Goal: Find specific fact: Find specific fact

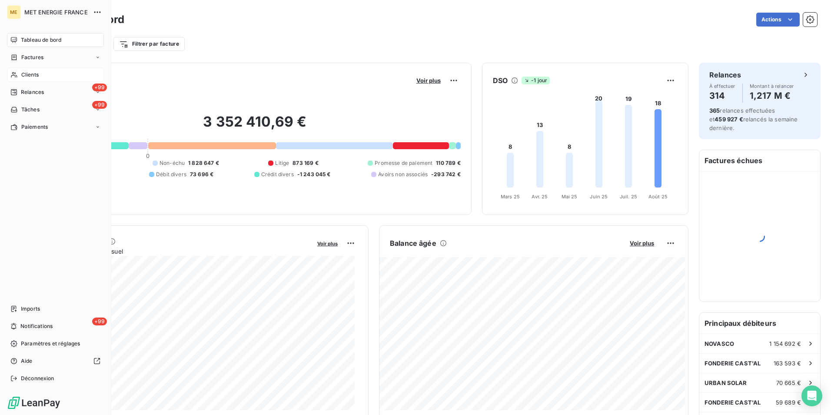
click at [39, 74] on span "Clients" at bounding box center [29, 75] width 17 height 8
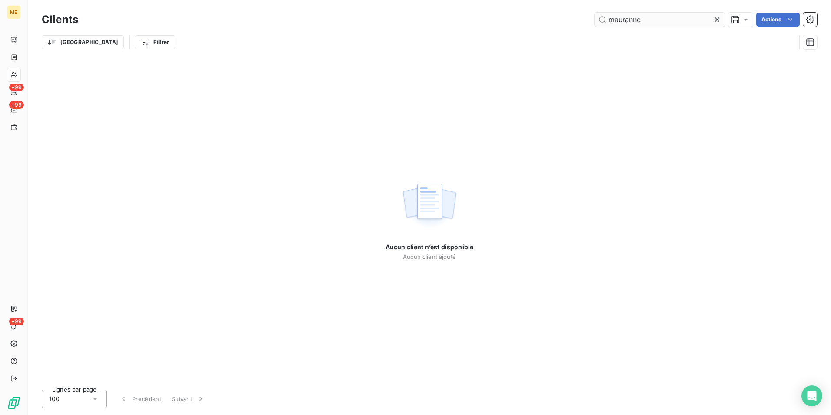
click at [632, 16] on input "mauranne" at bounding box center [659, 20] width 130 height 14
drag, startPoint x: 649, startPoint y: 19, endPoint x: 577, endPoint y: 9, distance: 72.8
click at [577, 19] on div "mauranne Actions" at bounding box center [453, 20] width 728 height 14
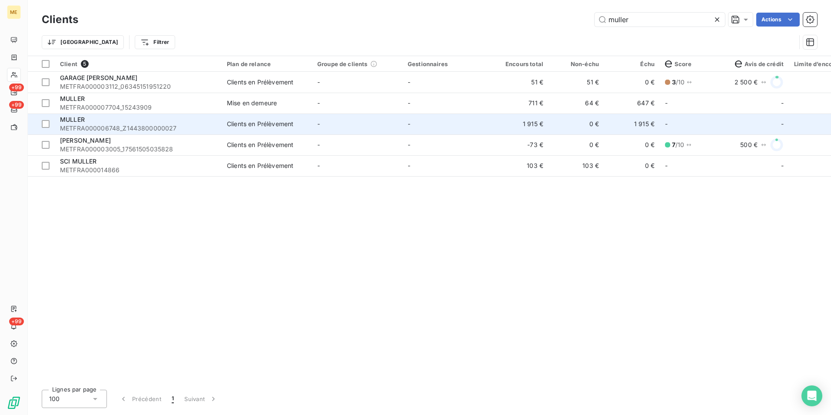
type input "muller"
click at [149, 133] on td "MULLER METFRA000006748_Z1443800000027" at bounding box center [138, 123] width 167 height 21
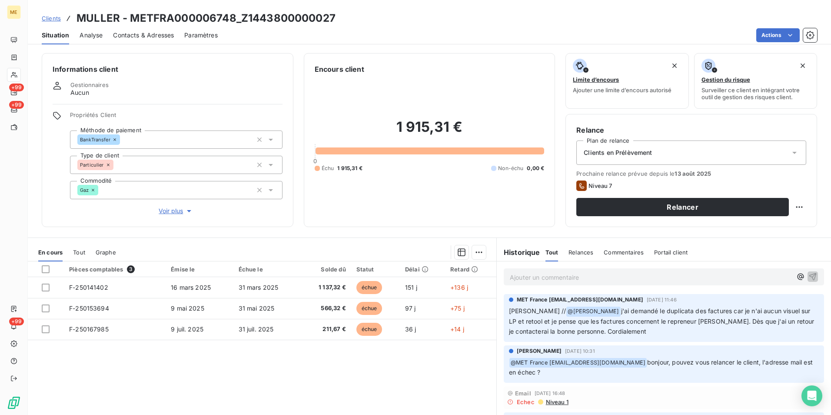
click at [261, 20] on h3 "MULLER - METFRA000006748_Z1443800000027" at bounding box center [205, 18] width 259 height 16
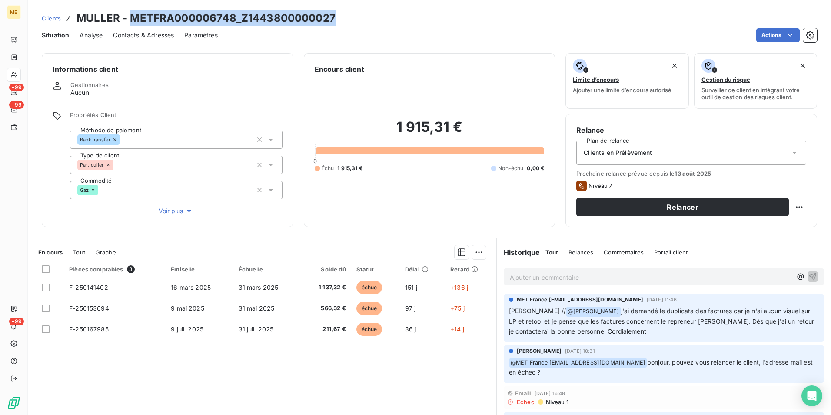
click at [261, 20] on h3 "MULLER - METFRA000006748_Z1443800000027" at bounding box center [205, 18] width 259 height 16
copy h3 "METFRA000006748_Z1443800000027"
